Goal: Task Accomplishment & Management: Use online tool/utility

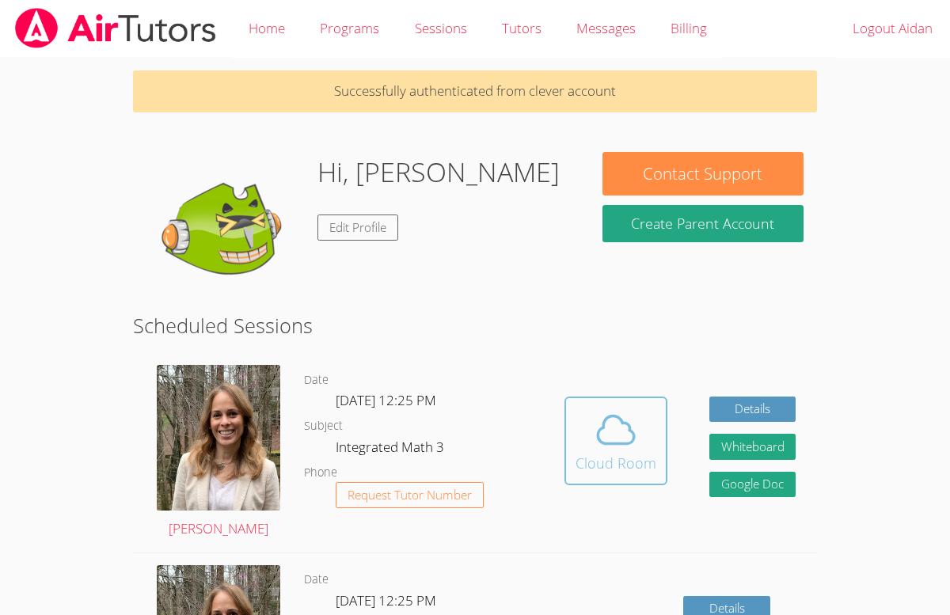
click at [607, 408] on icon at bounding box center [616, 430] width 44 height 44
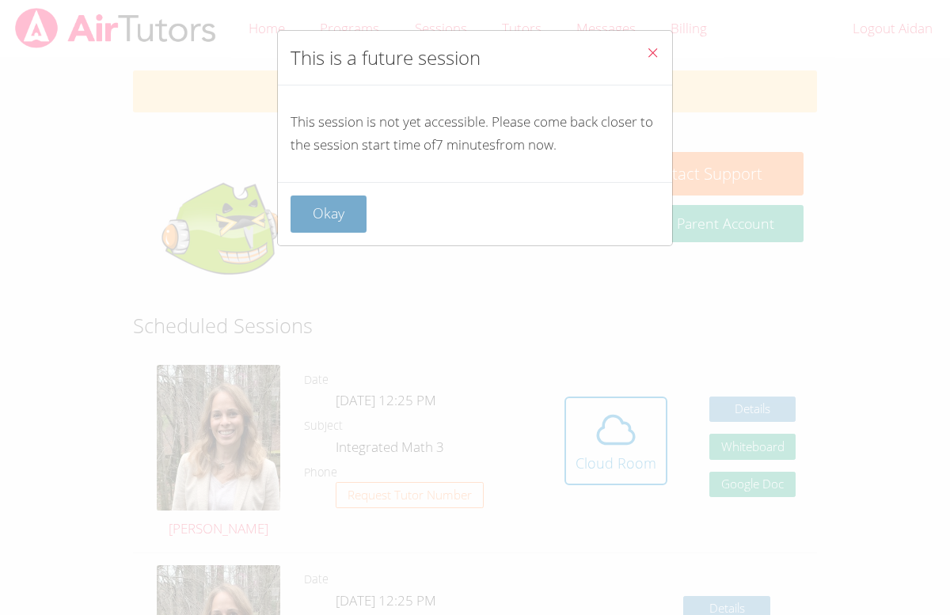
click at [359, 221] on button "Okay" at bounding box center [328, 213] width 76 height 37
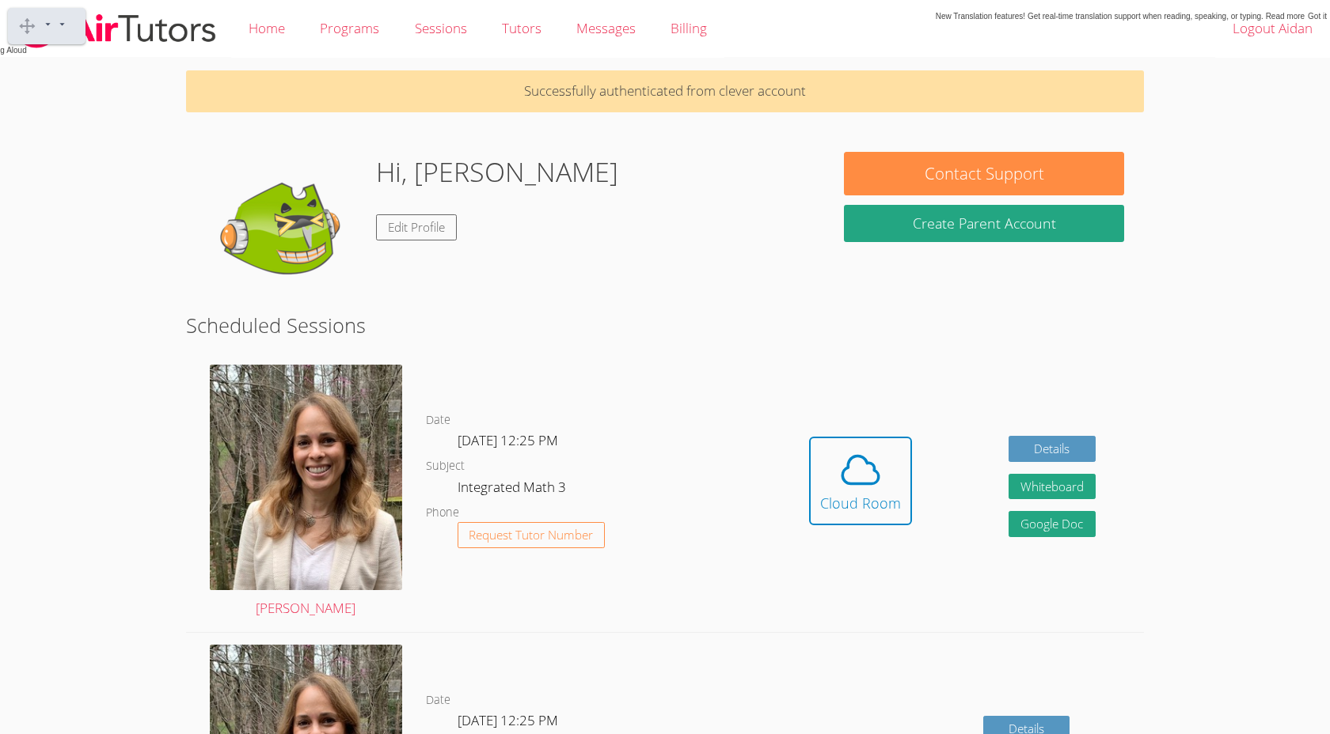
click at [949, 32] on body "Hover Speech Play Pause Stop" at bounding box center [665, 367] width 1330 height 734
click at [949, 13] on div "Home Programs Sessions Tutors Messages Billing Logout Aidan" at bounding box center [665, 28] width 1330 height 57
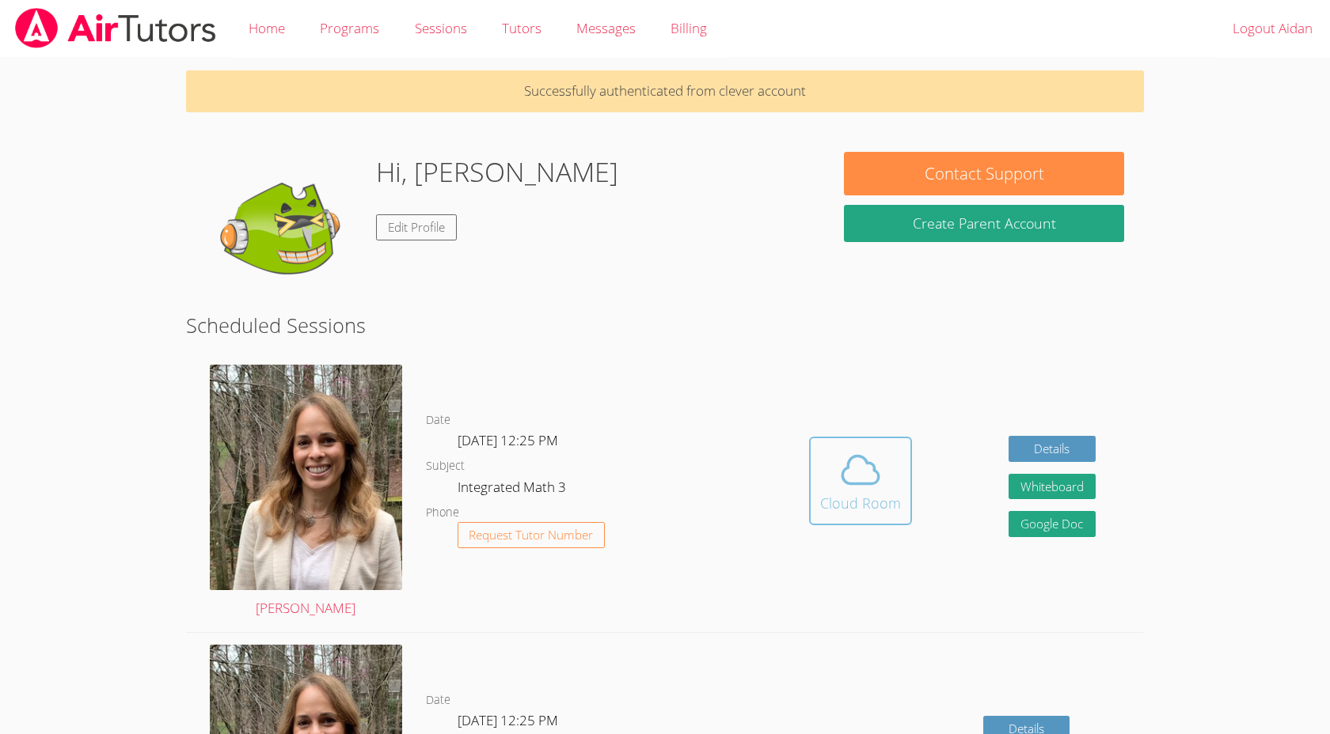
click at [874, 468] on icon at bounding box center [860, 470] width 36 height 28
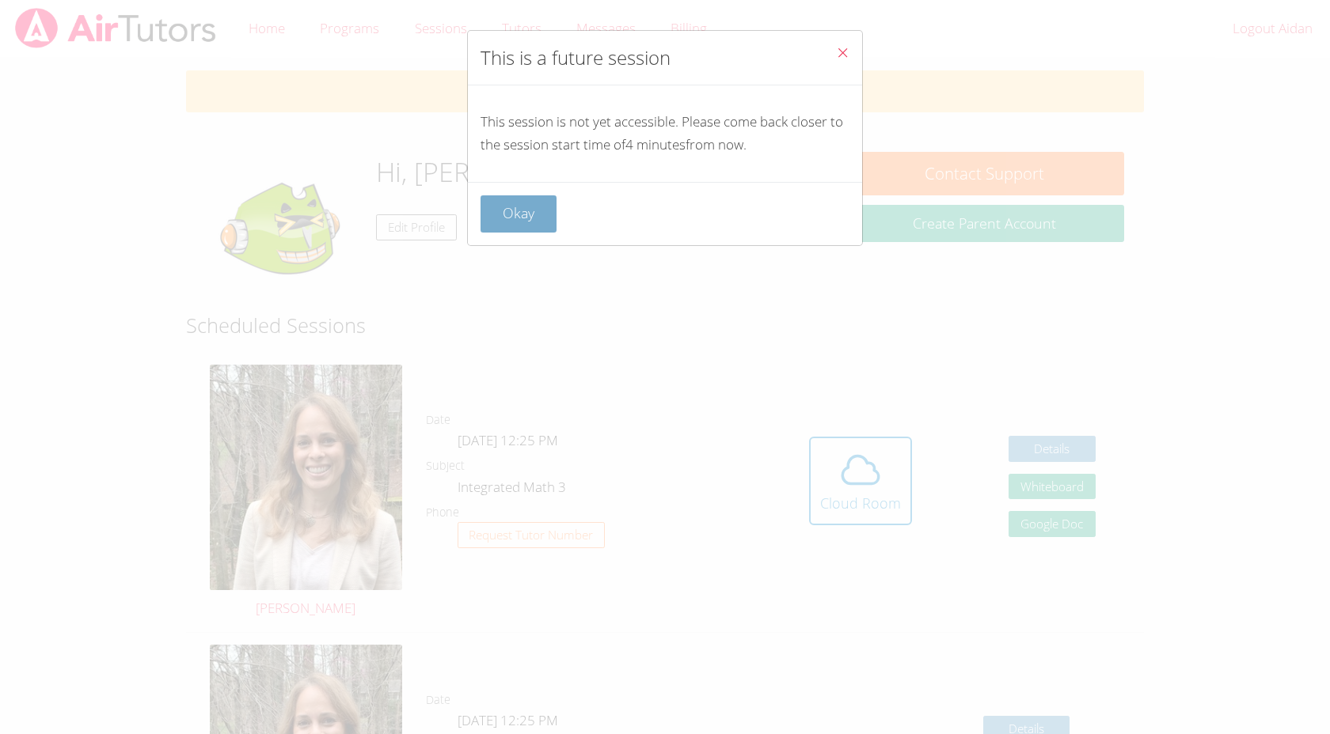
click at [537, 228] on button "Okay" at bounding box center [518, 213] width 76 height 37
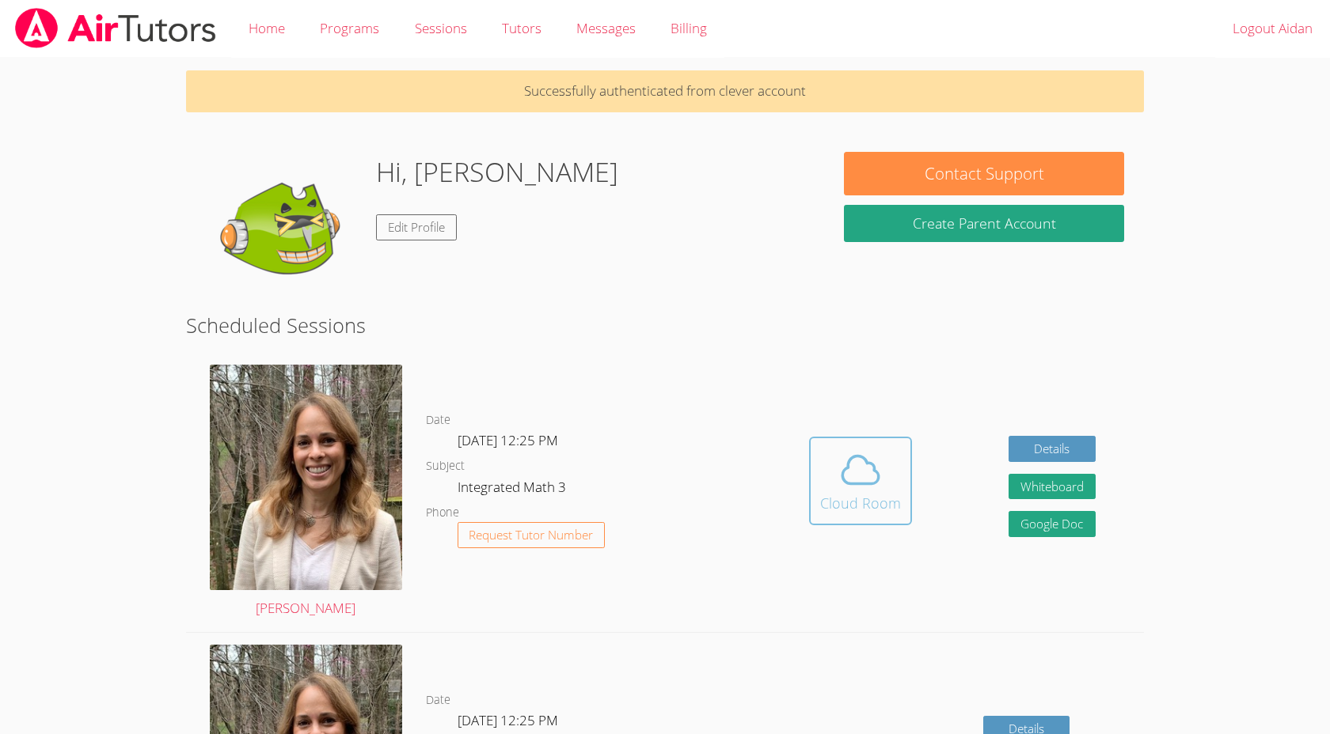
click at [889, 480] on span at bounding box center [860, 470] width 81 height 44
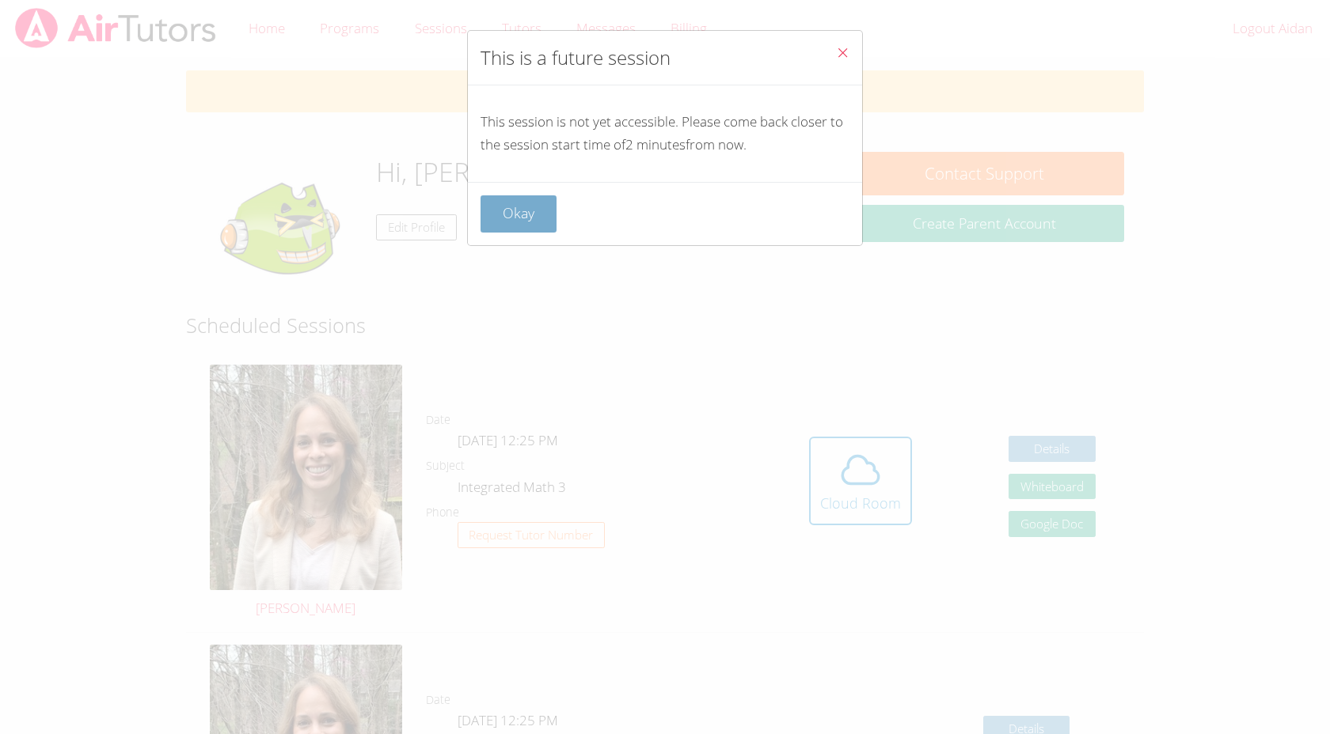
click at [491, 213] on button "Okay" at bounding box center [518, 213] width 76 height 37
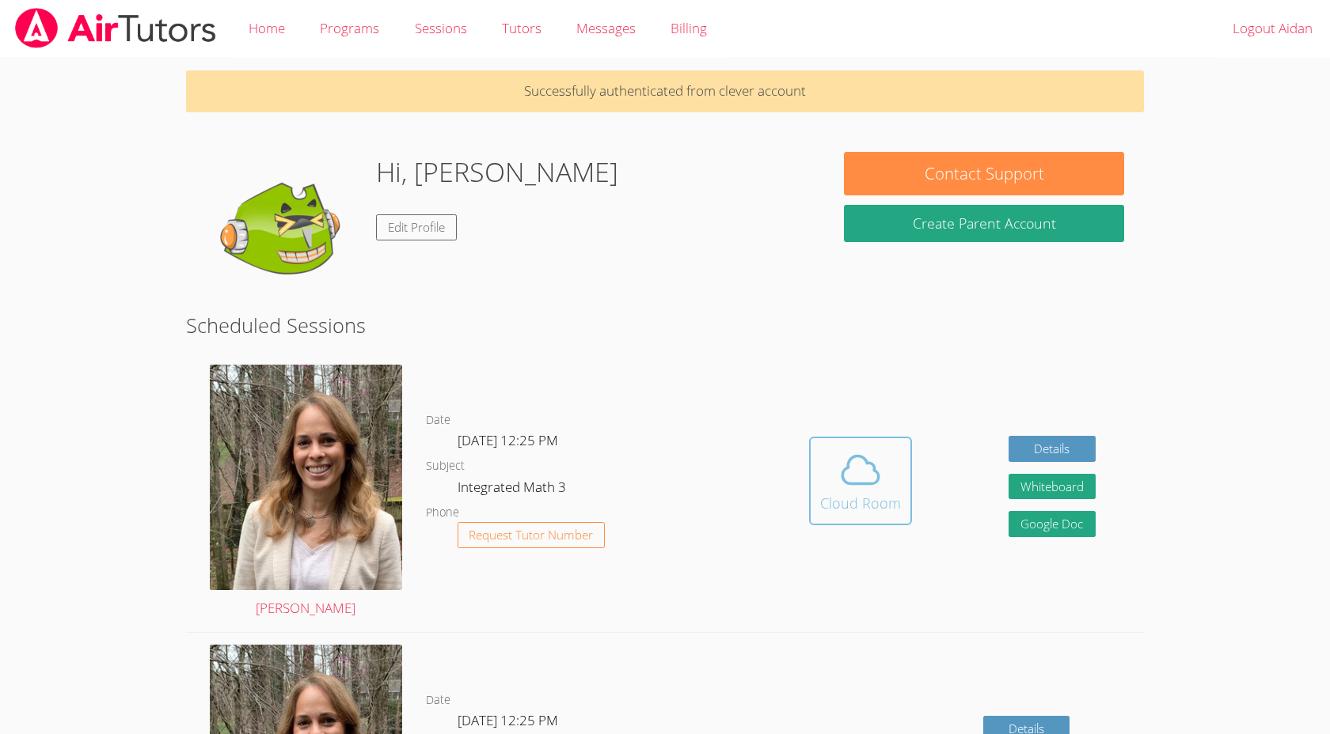
click at [835, 474] on span at bounding box center [860, 470] width 81 height 44
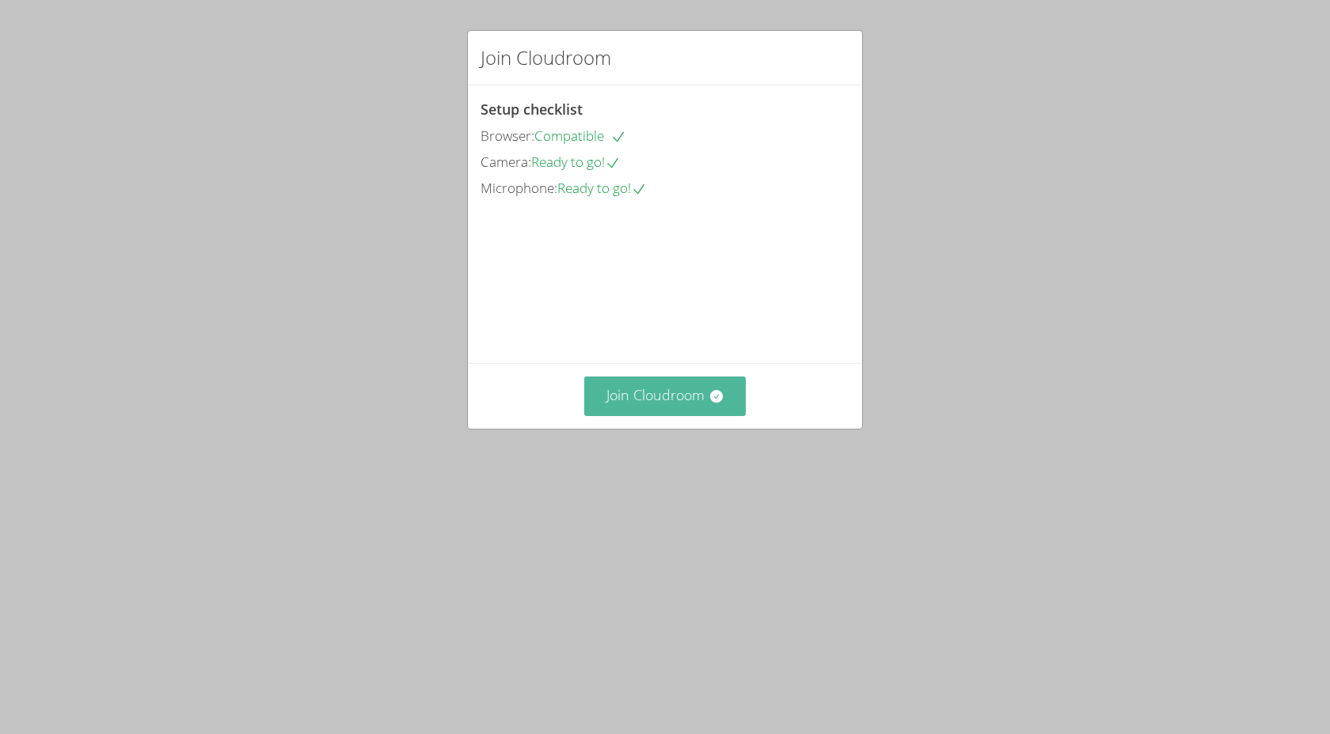
click at [710, 404] on icon at bounding box center [716, 397] width 16 height 16
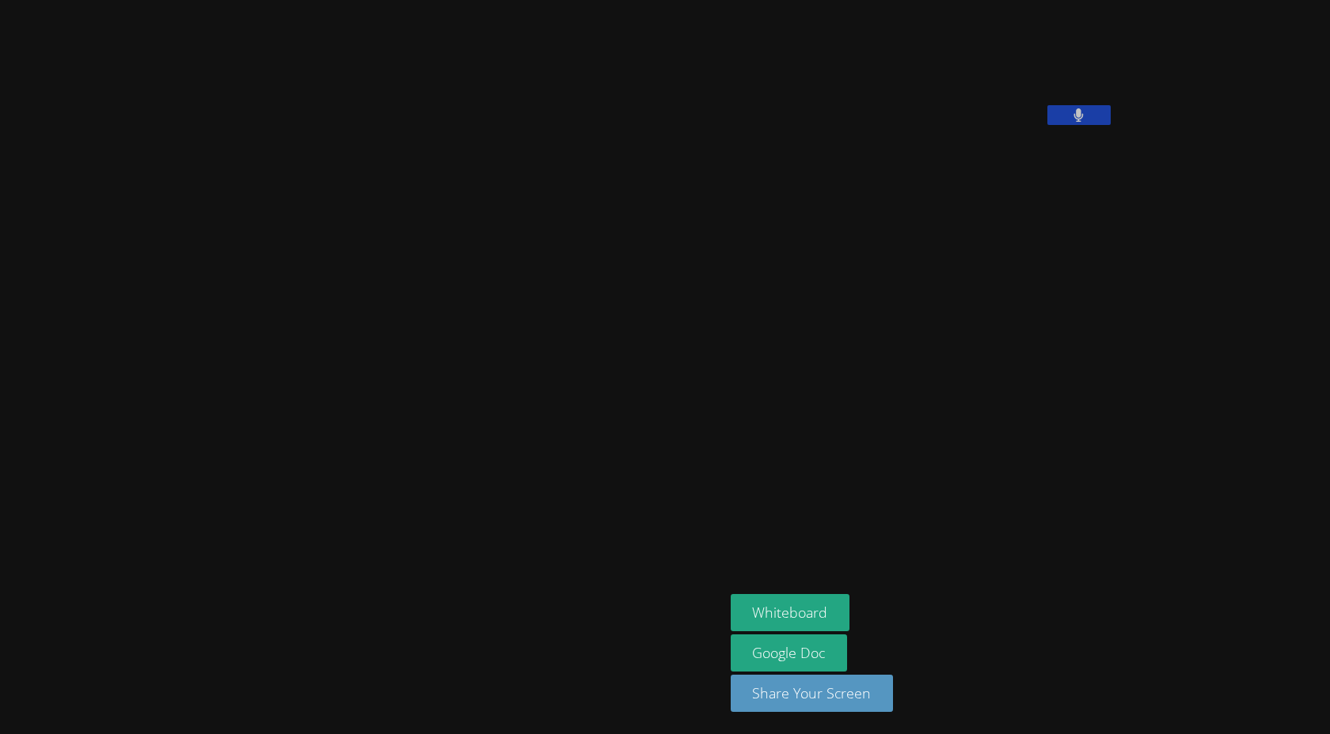
click at [1073, 122] on icon at bounding box center [1078, 114] width 10 height 13
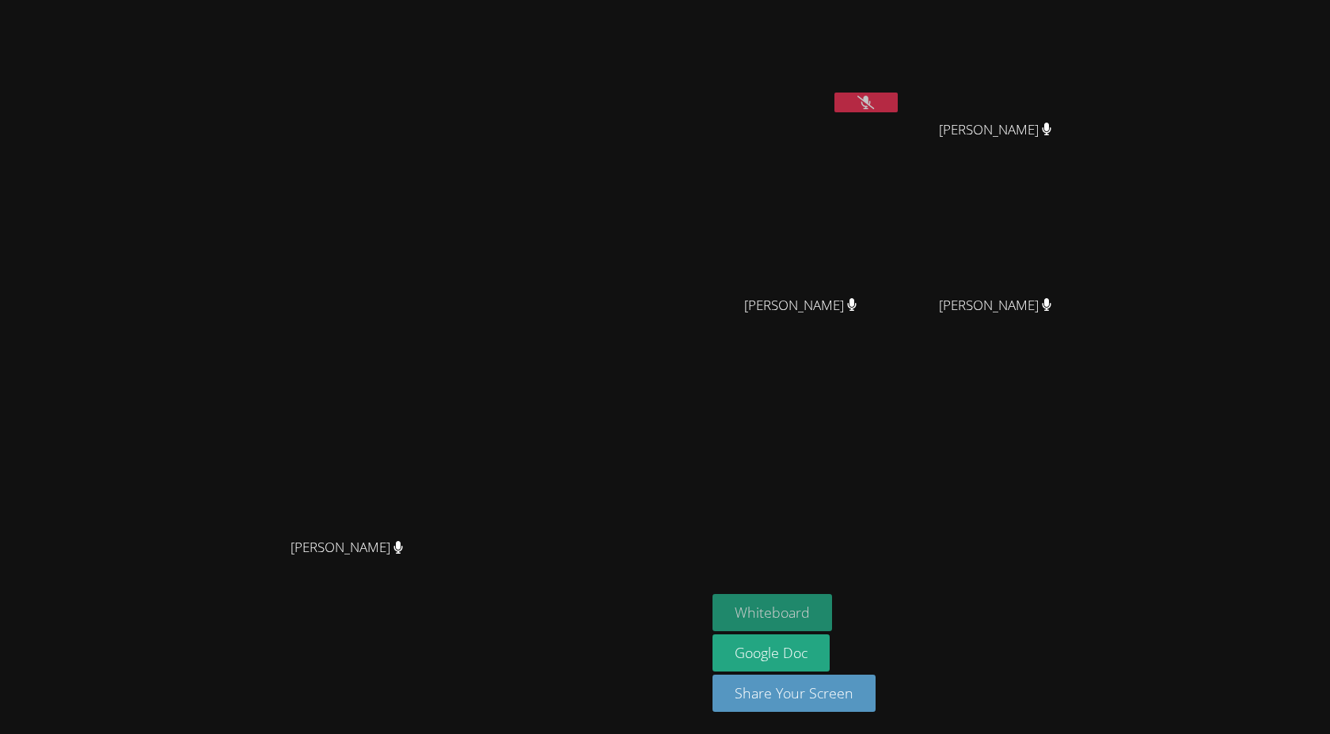
click at [832, 601] on button "Whiteboard" at bounding box center [771, 612] width 119 height 37
click at [897, 102] on button at bounding box center [865, 103] width 63 height 20
click at [832, 603] on button "Whiteboard" at bounding box center [771, 612] width 119 height 37
click at [897, 101] on button at bounding box center [865, 103] width 63 height 20
click at [1095, 266] on video at bounding box center [1001, 235] width 188 height 106
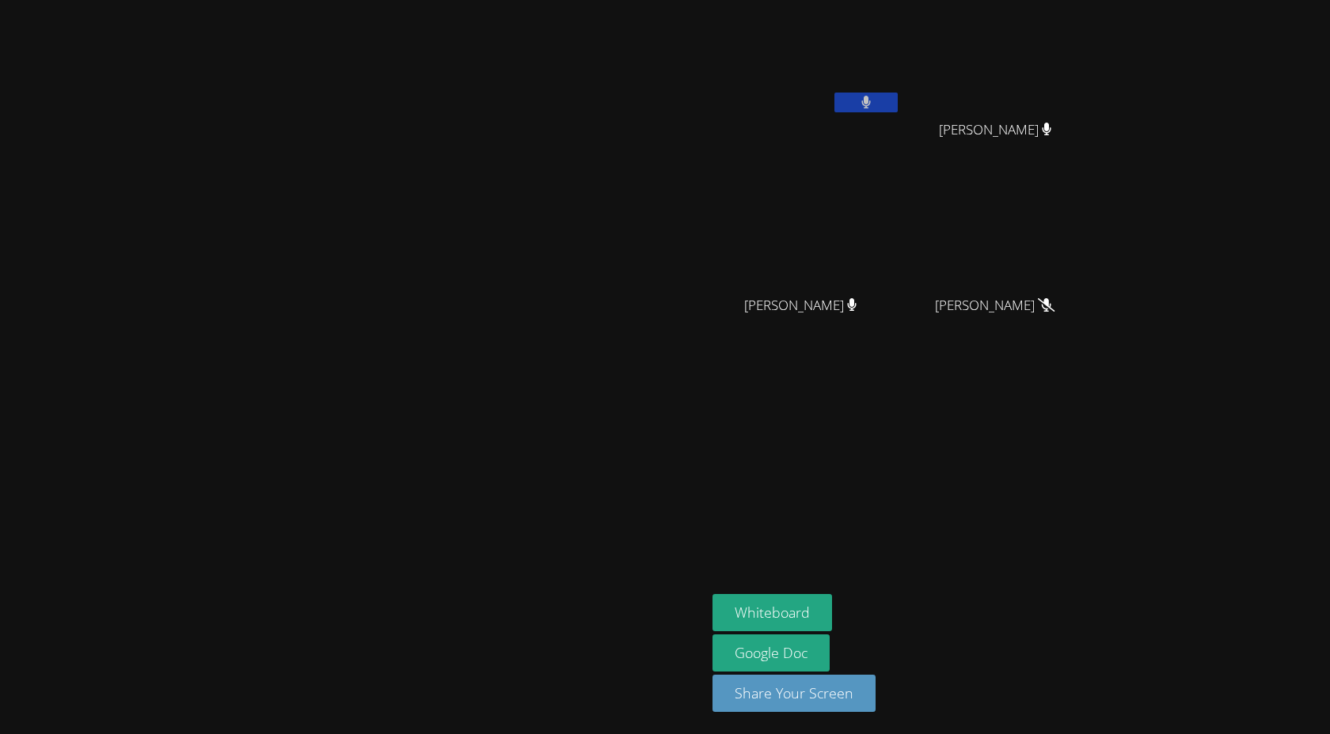
click at [897, 101] on button at bounding box center [865, 103] width 63 height 20
click at [874, 101] on icon at bounding box center [865, 102] width 17 height 13
click at [897, 109] on button at bounding box center [865, 103] width 63 height 20
click at [874, 101] on icon at bounding box center [865, 102] width 17 height 13
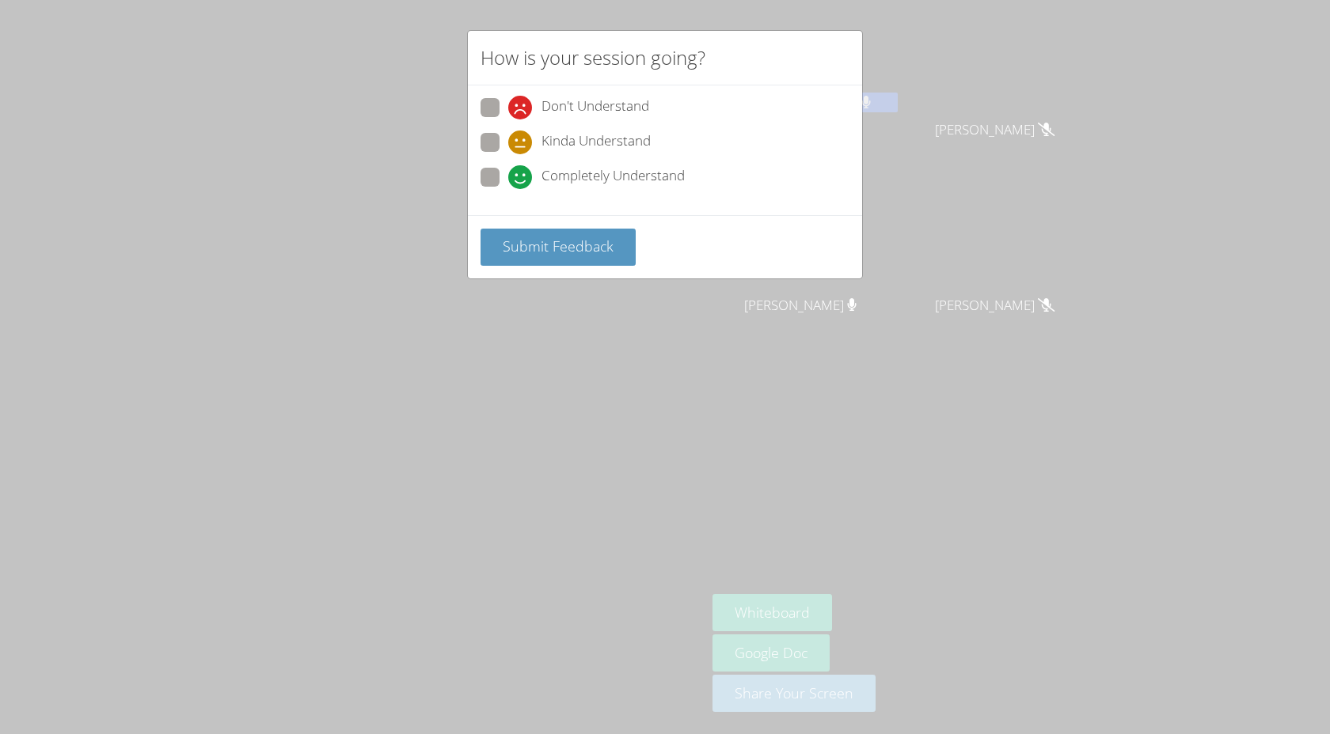
click at [508, 189] on span at bounding box center [508, 189] width 0 height 0
click at [508, 177] on input "Completely Understand" at bounding box center [514, 174] width 13 height 13
radio input "true"
click at [529, 246] on span "Submit Feedback" at bounding box center [558, 246] width 111 height 19
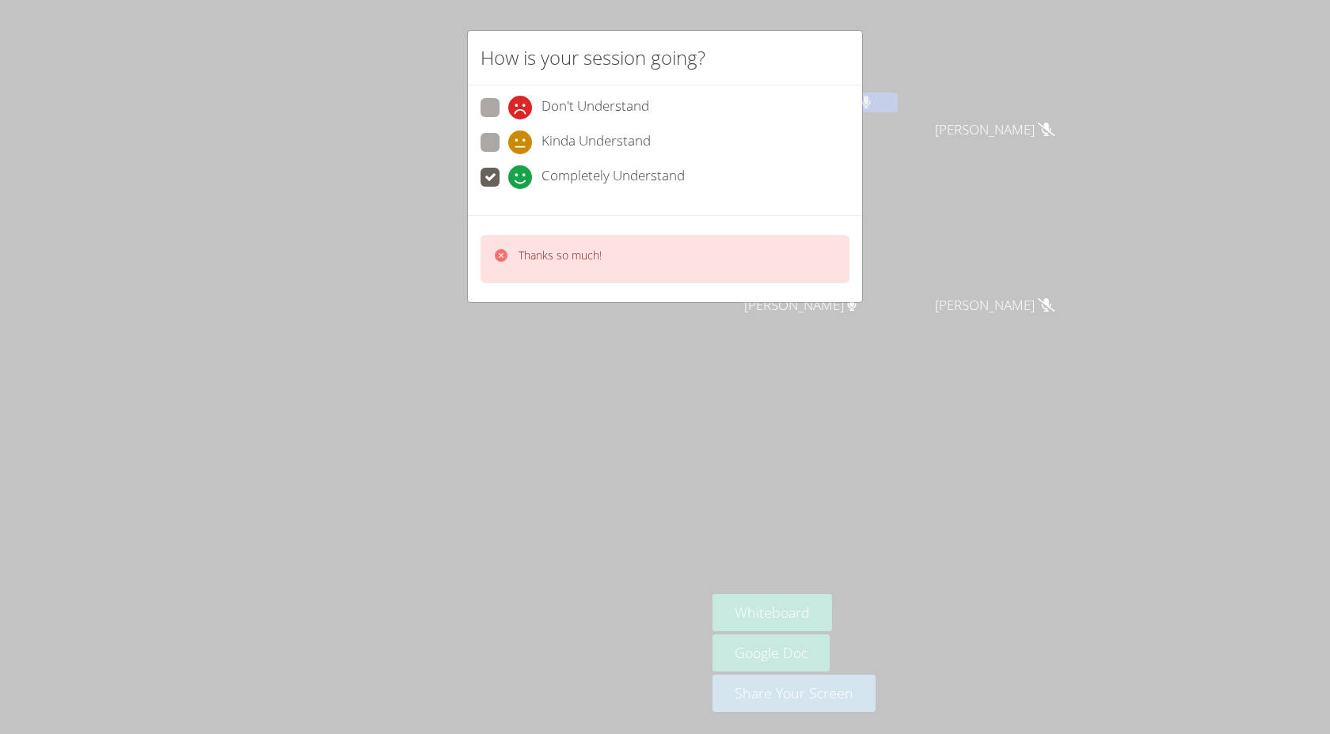
click at [1079, 100] on div "How is your session going? Don't Understand Kinda Understand Completely Underst…" at bounding box center [665, 367] width 1330 height 734
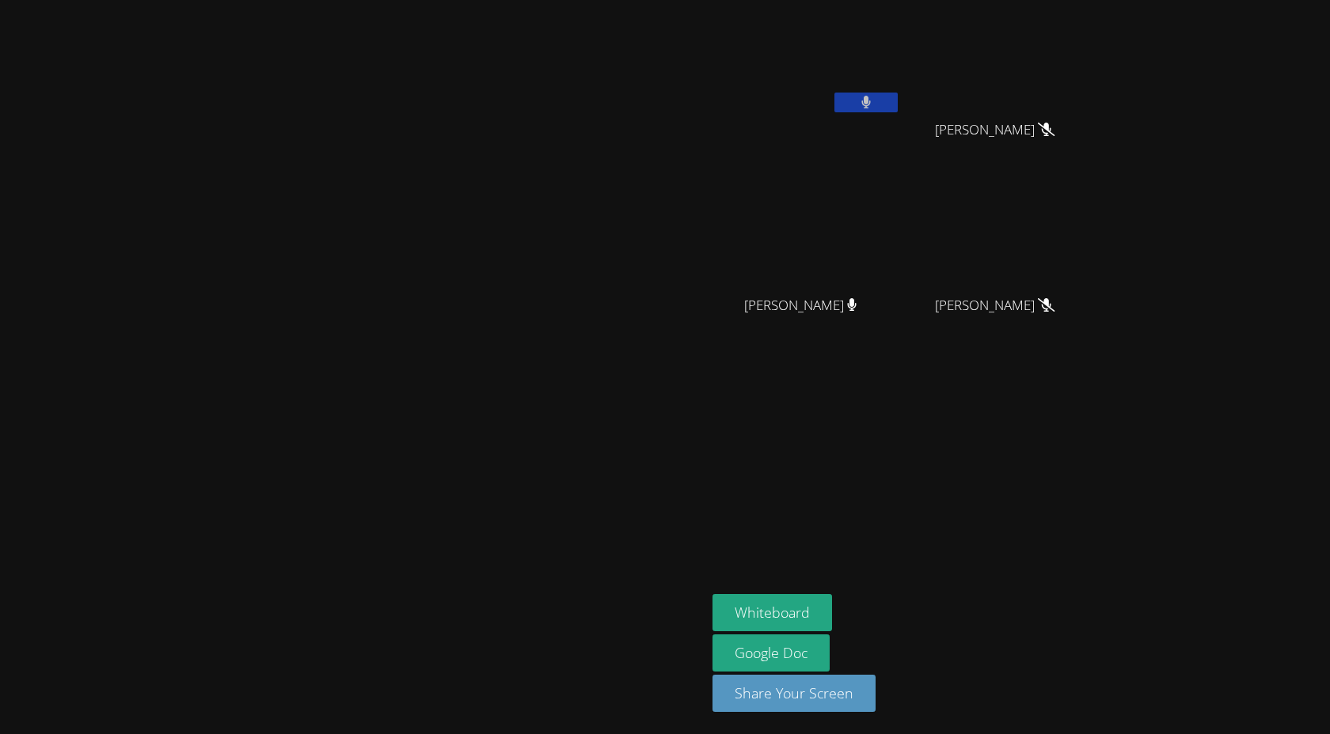
click at [871, 107] on icon at bounding box center [865, 102] width 9 height 13
